Goal: Information Seeking & Learning: Find specific fact

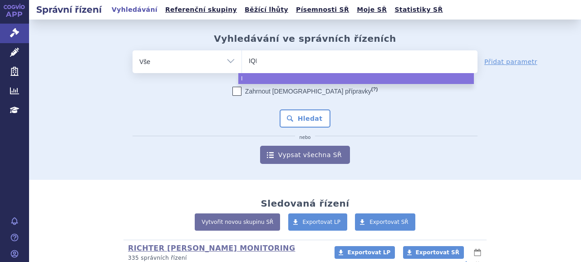
type input "IQIR"
type input "IQIRV"
type input "IQIRVO"
select select "IQIRVO"
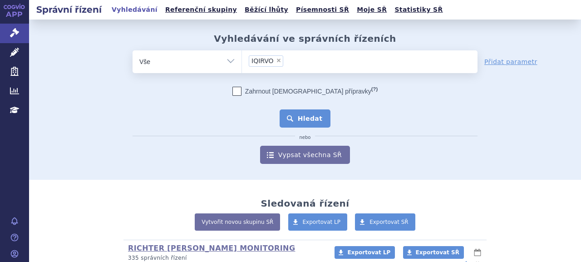
click at [310, 119] on button "Hledat" at bounding box center [304, 118] width 51 height 18
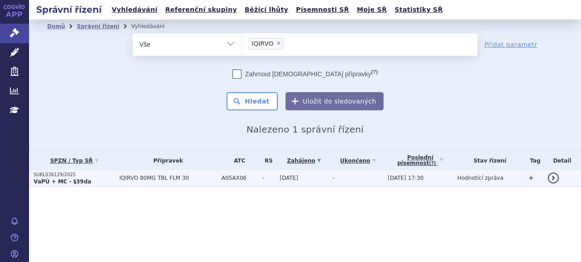
drag, startPoint x: 0, startPoint y: 0, endPoint x: 86, endPoint y: 176, distance: 195.9
click at [71, 174] on p "SUKLS36129/2025" at bounding box center [74, 174] width 81 height 6
